Goal: Information Seeking & Learning: Learn about a topic

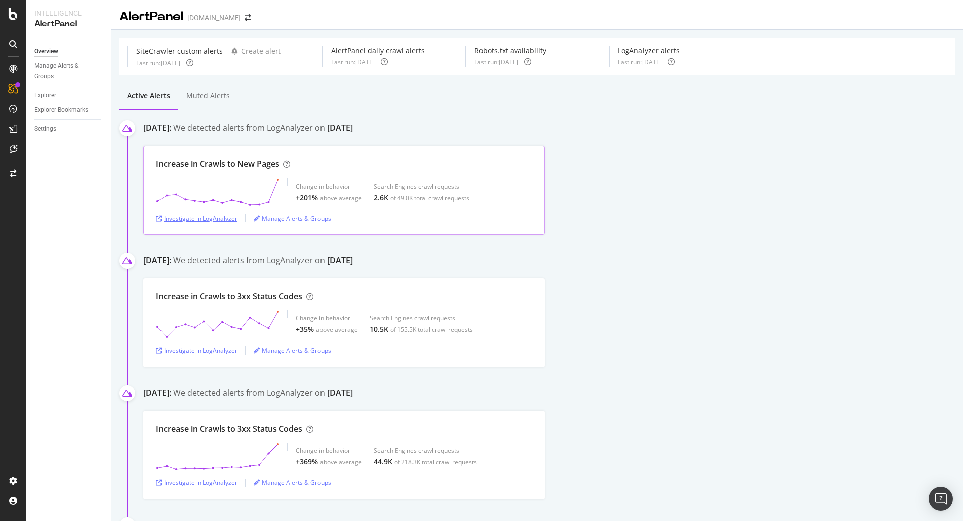
click at [195, 217] on div "Investigate in LogAnalyzer" at bounding box center [196, 218] width 81 height 9
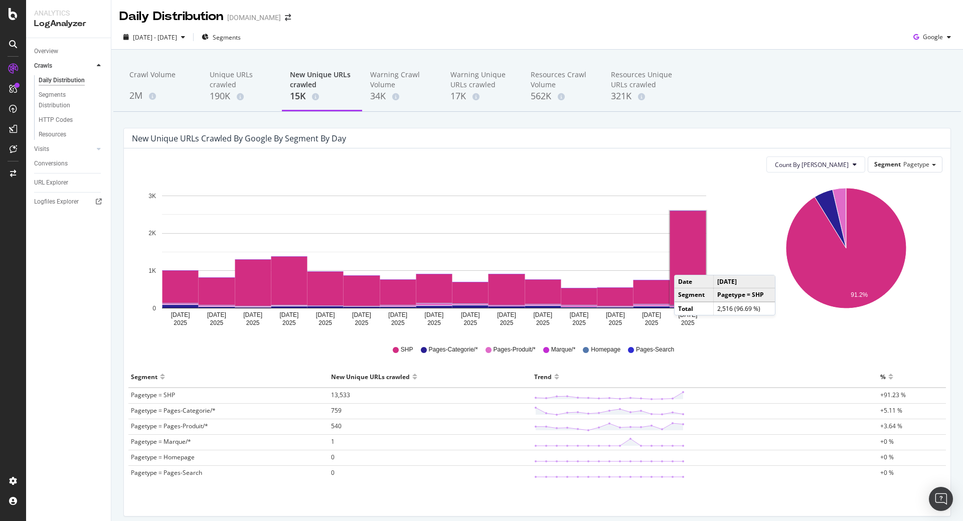
click at [684, 265] on rect "A chart." at bounding box center [688, 258] width 36 height 94
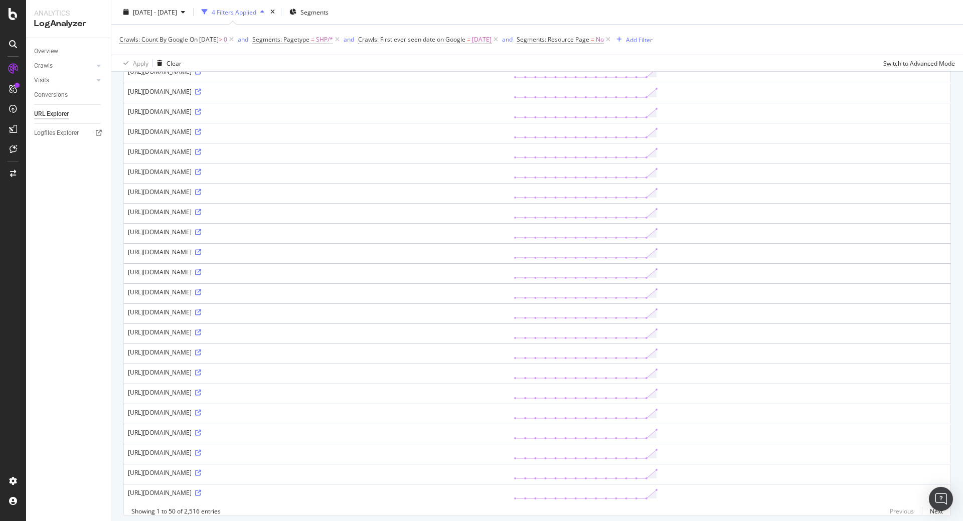
scroll to position [720, 0]
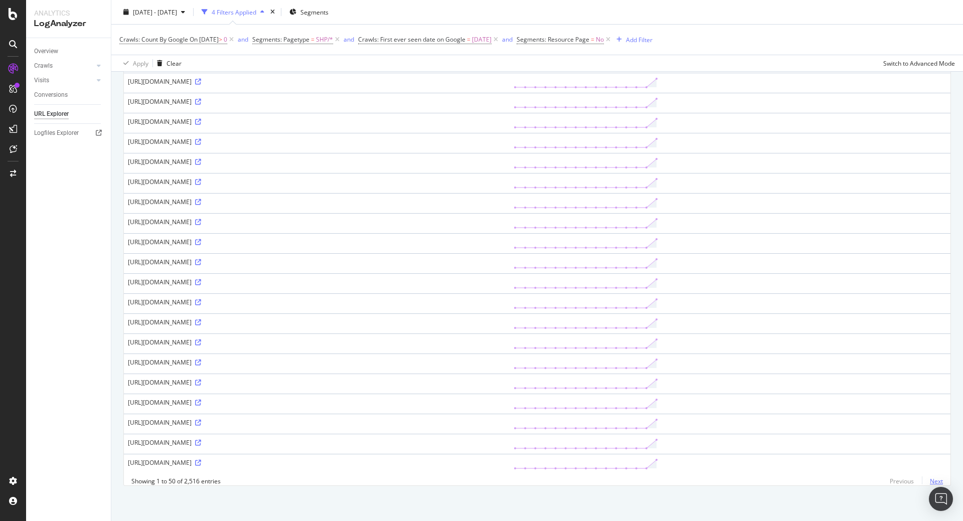
click at [931, 480] on link "Next" at bounding box center [932, 481] width 21 height 15
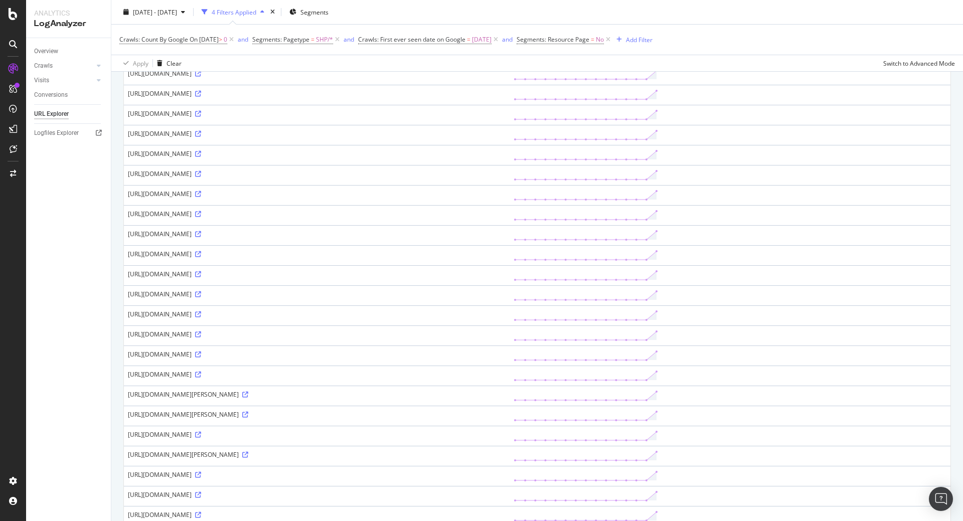
scroll to position [714, 0]
